Goal: Task Accomplishment & Management: Use online tool/utility

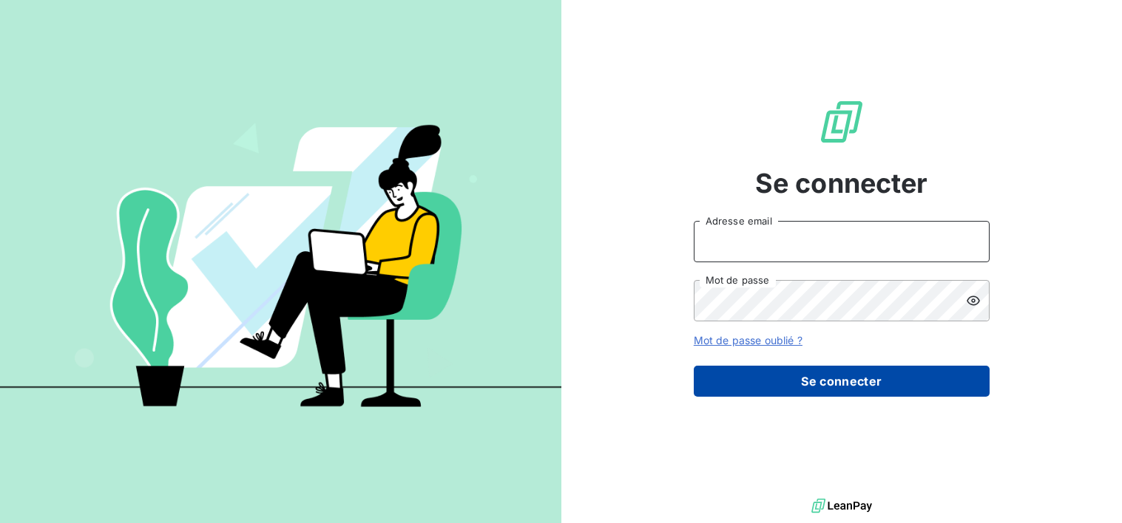
type input "[EMAIL_ADDRESS][DOMAIN_NAME]"
click at [861, 390] on button "Se connecter" at bounding box center [841, 381] width 296 height 31
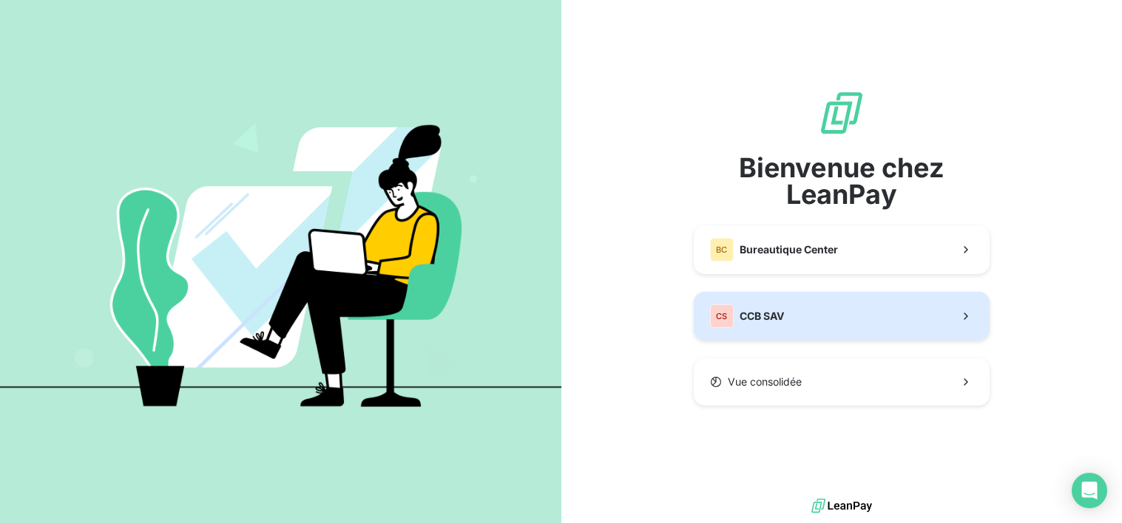
click at [808, 325] on button "CS CCB SAV" at bounding box center [841, 316] width 296 height 49
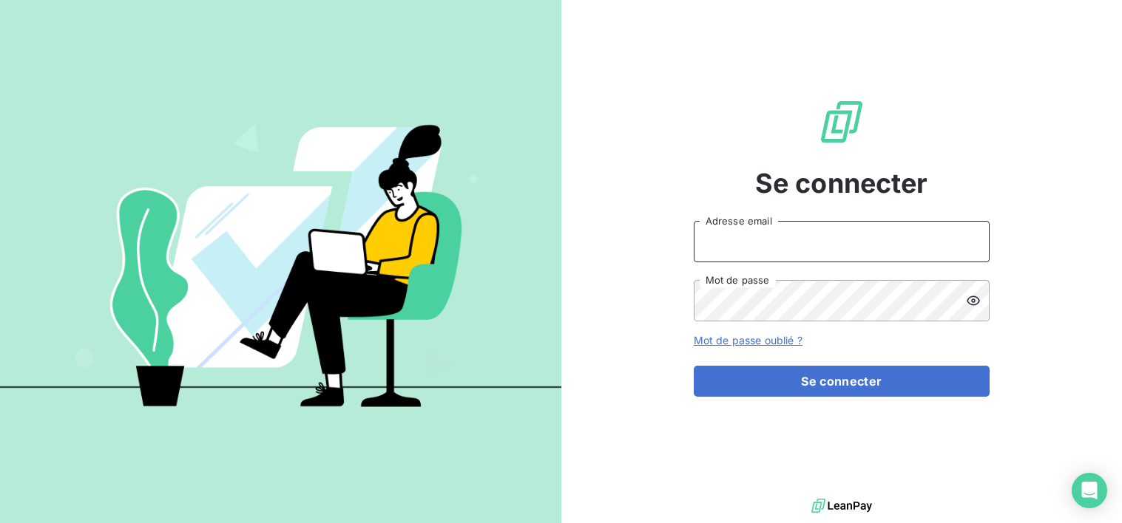
type input "[EMAIL_ADDRESS][DOMAIN_NAME]"
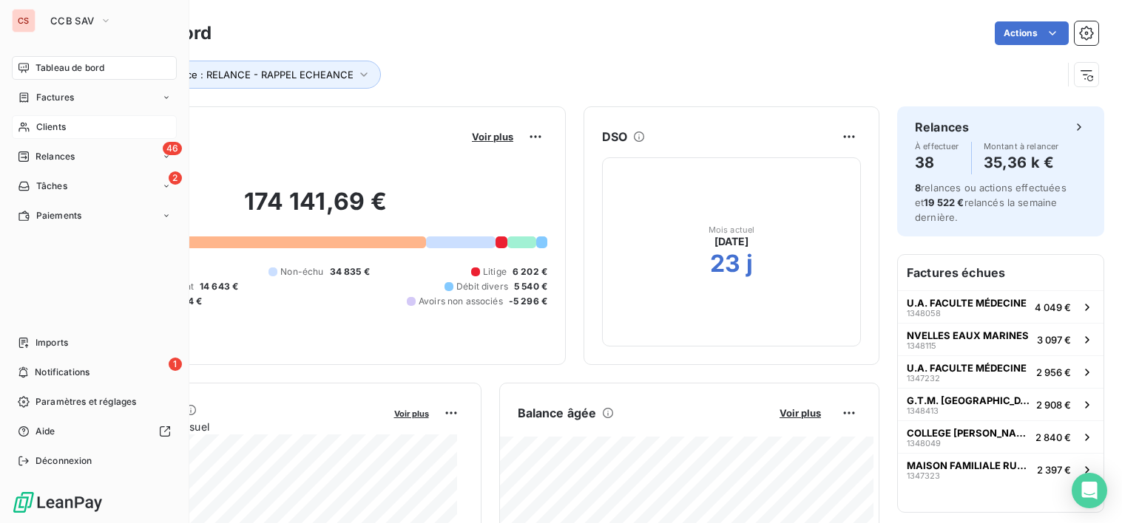
click at [50, 129] on span "Clients" at bounding box center [51, 127] width 30 height 13
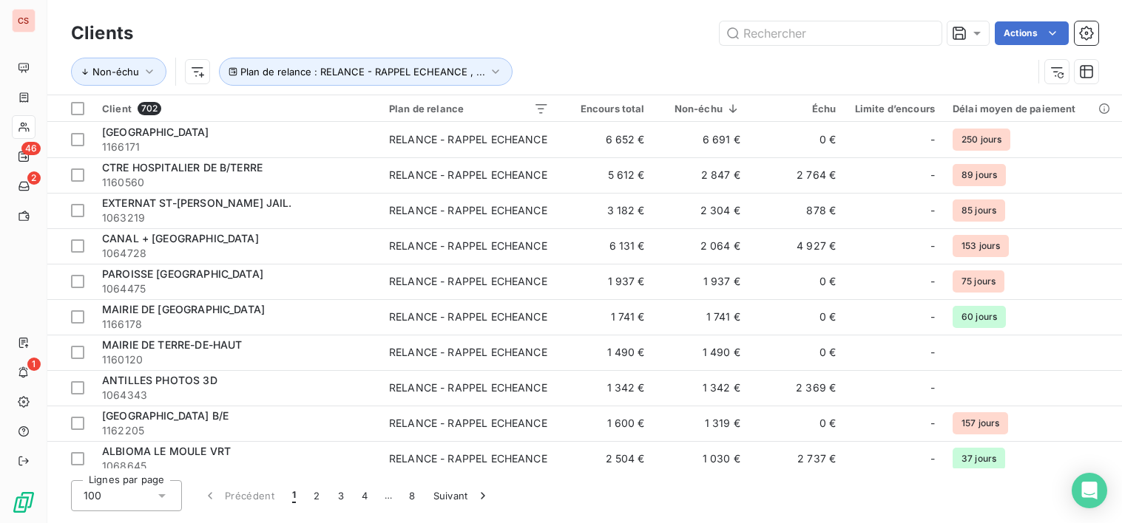
click at [707, 502] on div "Lignes par page 100 Précédent 1 2 3 4 … 8 Suivant" at bounding box center [584, 496] width 1027 height 31
click at [915, 507] on div "Lignes par page 100 Précédent 1 2 3 4 … 8 Suivant" at bounding box center [584, 496] width 1027 height 31
click at [750, 35] on input "text" at bounding box center [830, 33] width 222 height 24
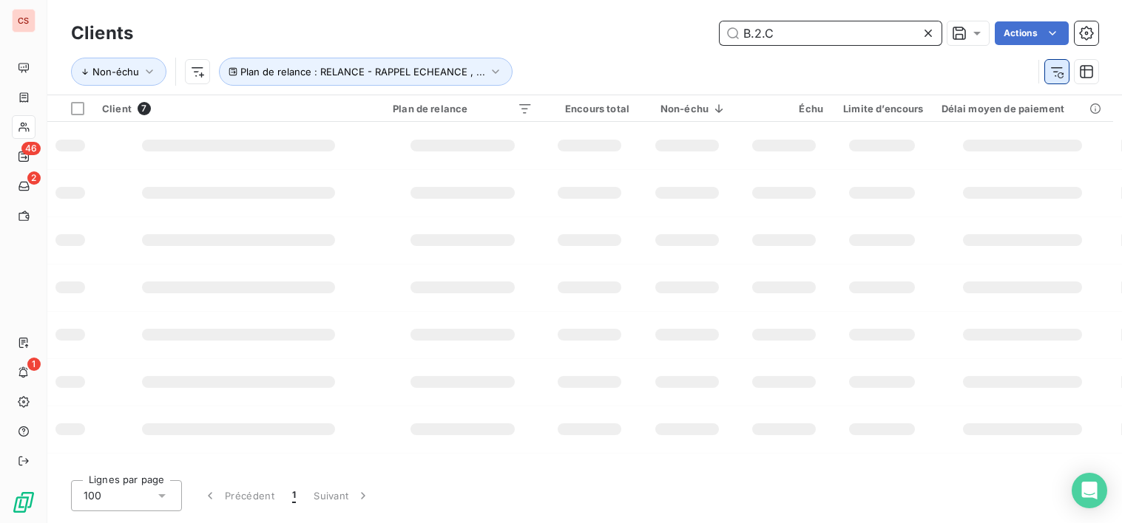
type input "B.2.C"
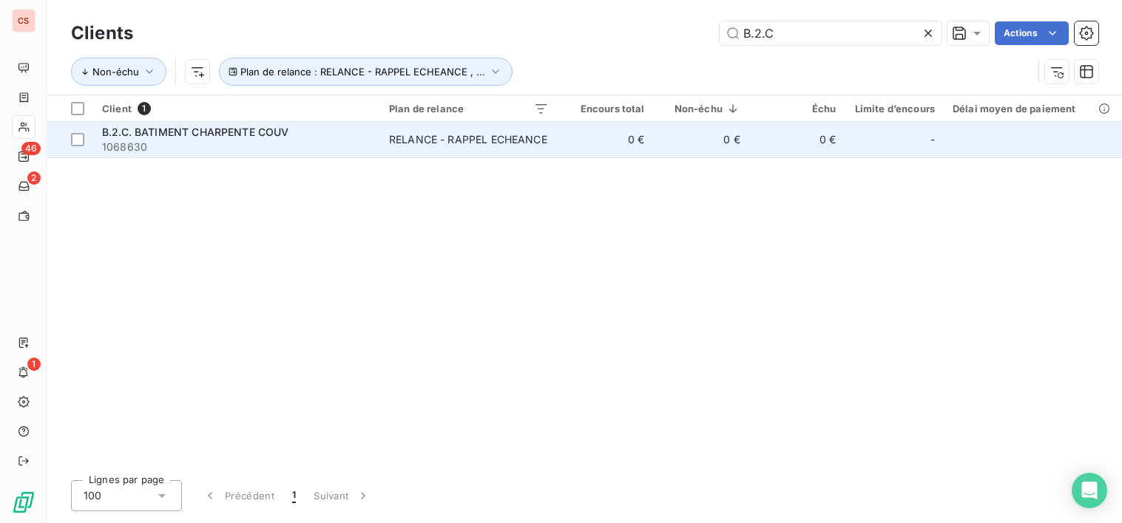
click at [642, 145] on td "0 €" at bounding box center [604, 139] width 95 height 35
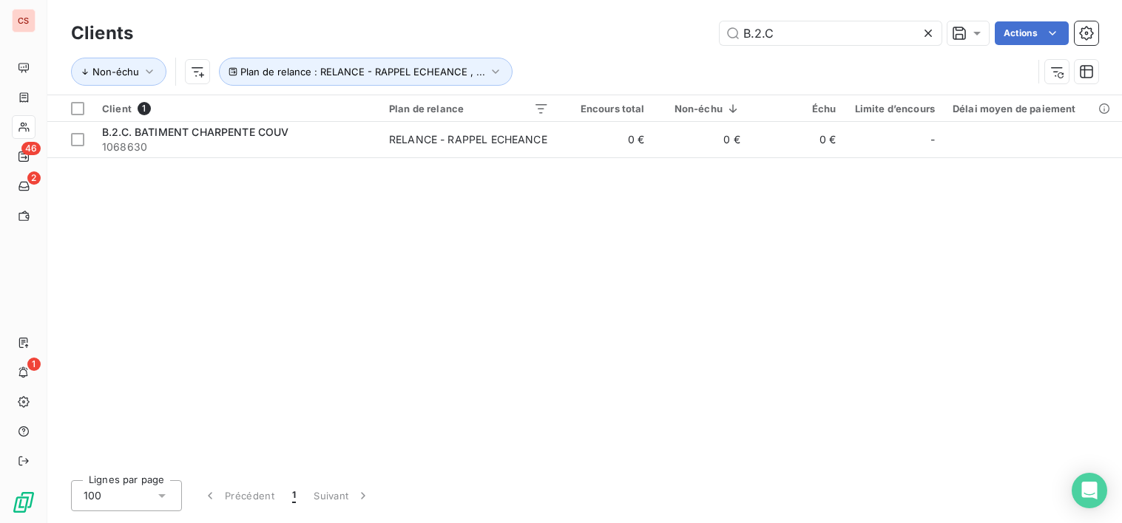
click at [924, 27] on icon at bounding box center [927, 33] width 15 height 15
